Goal: Task Accomplishment & Management: Manage account settings

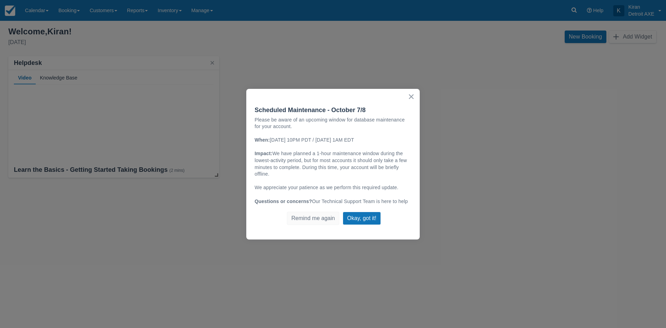
click at [411, 97] on button "×" at bounding box center [411, 96] width 7 height 11
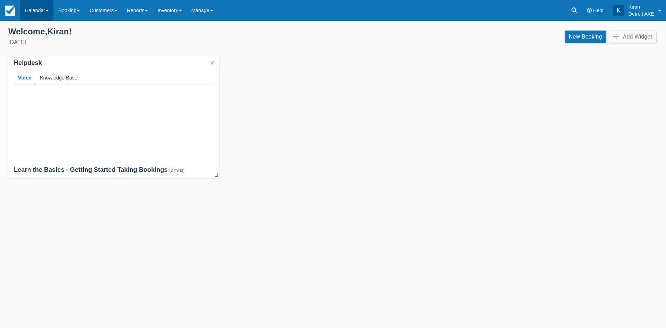
click at [24, 7] on link "Calendar" at bounding box center [36, 10] width 33 height 21
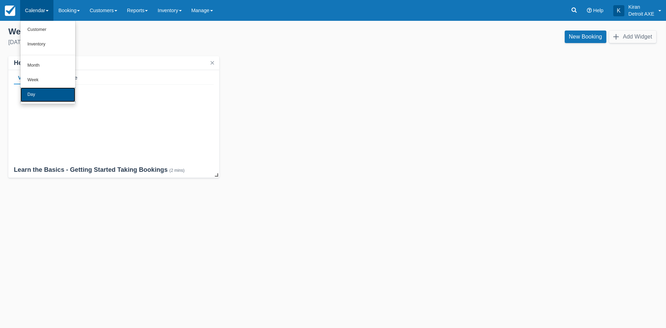
click at [35, 93] on link "Day" at bounding box center [47, 94] width 55 height 15
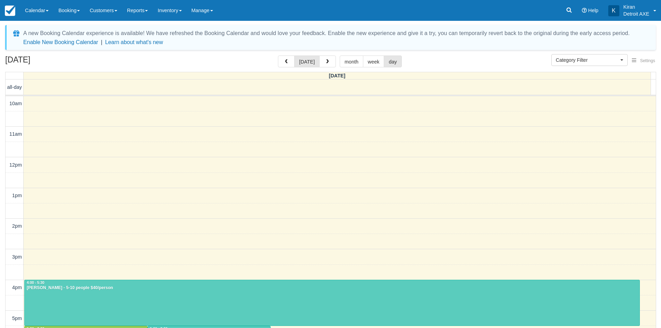
select select
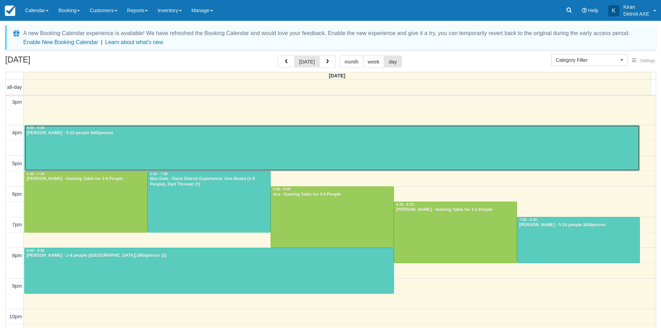
click at [92, 145] on div at bounding box center [332, 147] width 615 height 45
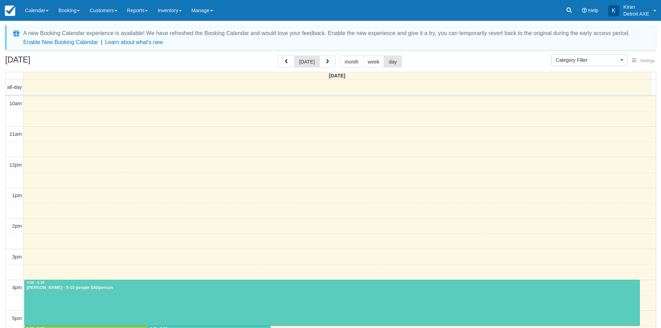
select select
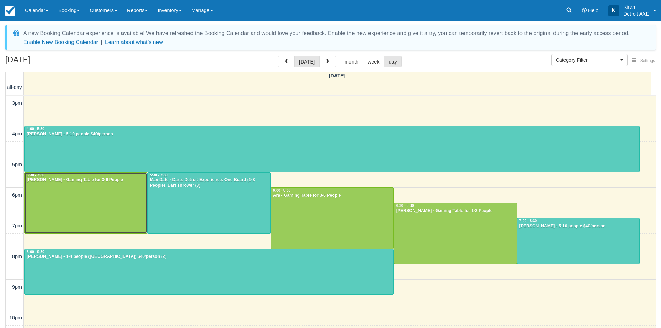
click at [86, 214] on div at bounding box center [86, 202] width 123 height 61
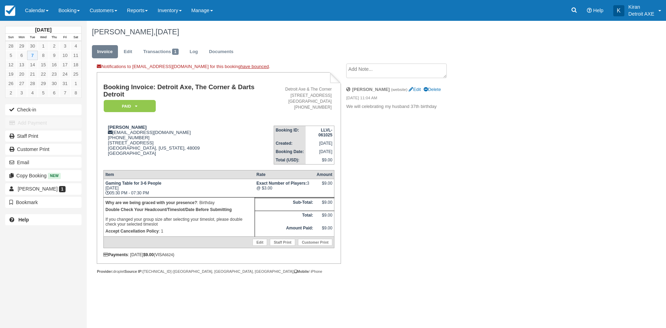
click at [546, 274] on div "[PERSON_NAME], [DATE] Invoice Edit Transactions 1 Log Documents Notifications t…" at bounding box center [337, 155] width 500 height 268
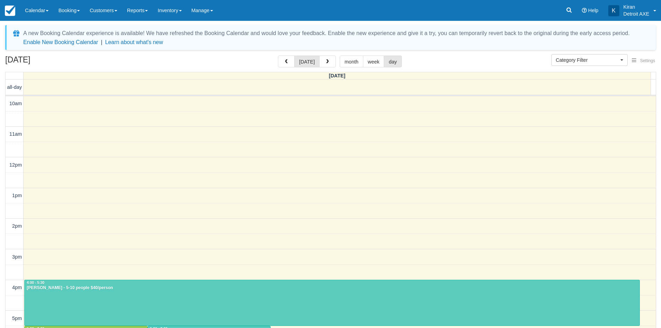
select select
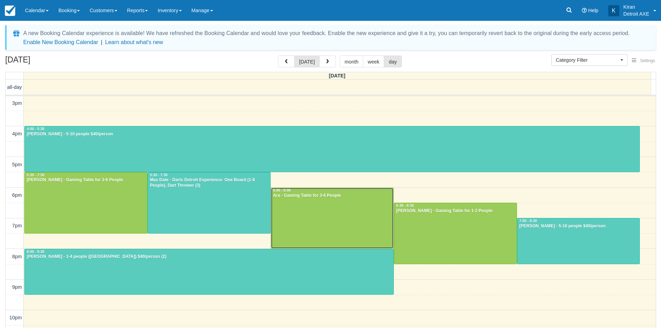
click at [321, 220] on div at bounding box center [332, 218] width 123 height 61
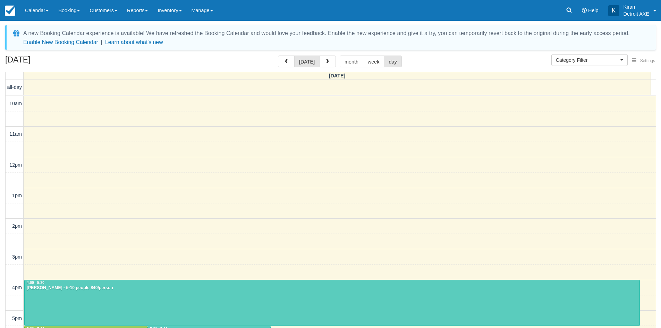
select select
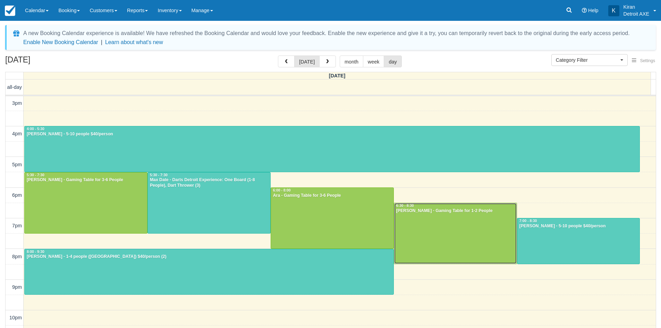
click at [464, 241] on div at bounding box center [455, 233] width 123 height 61
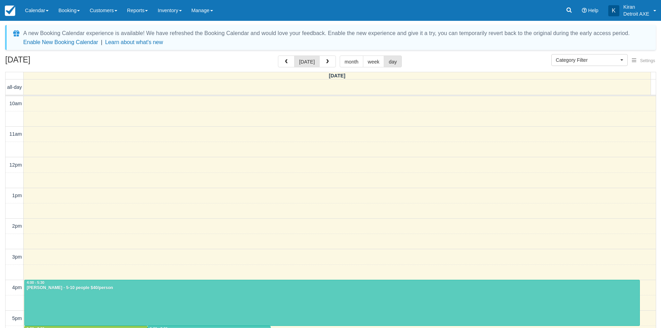
select select
